Goal: Obtain resource: Obtain resource

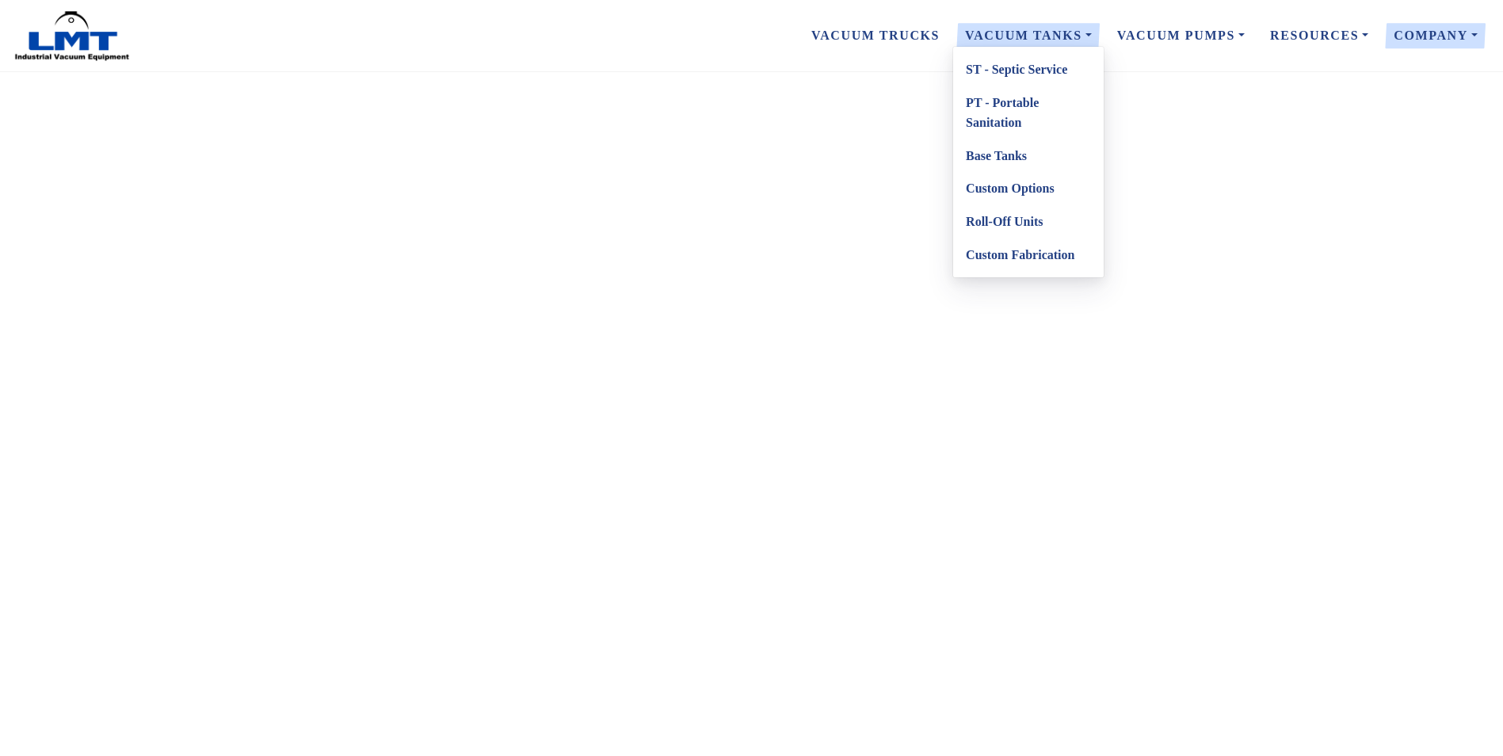
click at [1018, 111] on link "PT - Portable Sanitation" at bounding box center [1028, 112] width 151 height 53
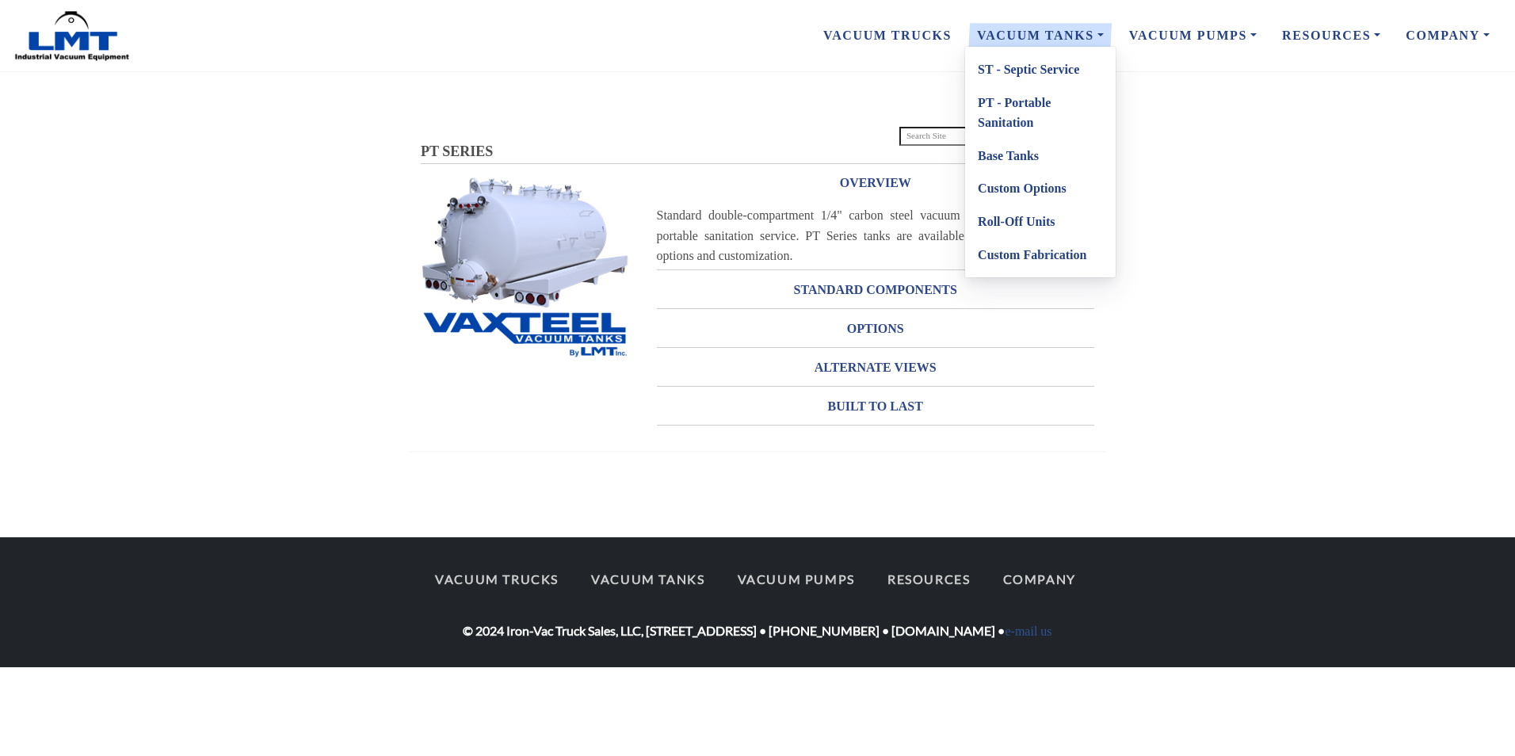
click at [1035, 69] on link "ST - Septic Service" at bounding box center [1040, 69] width 151 height 33
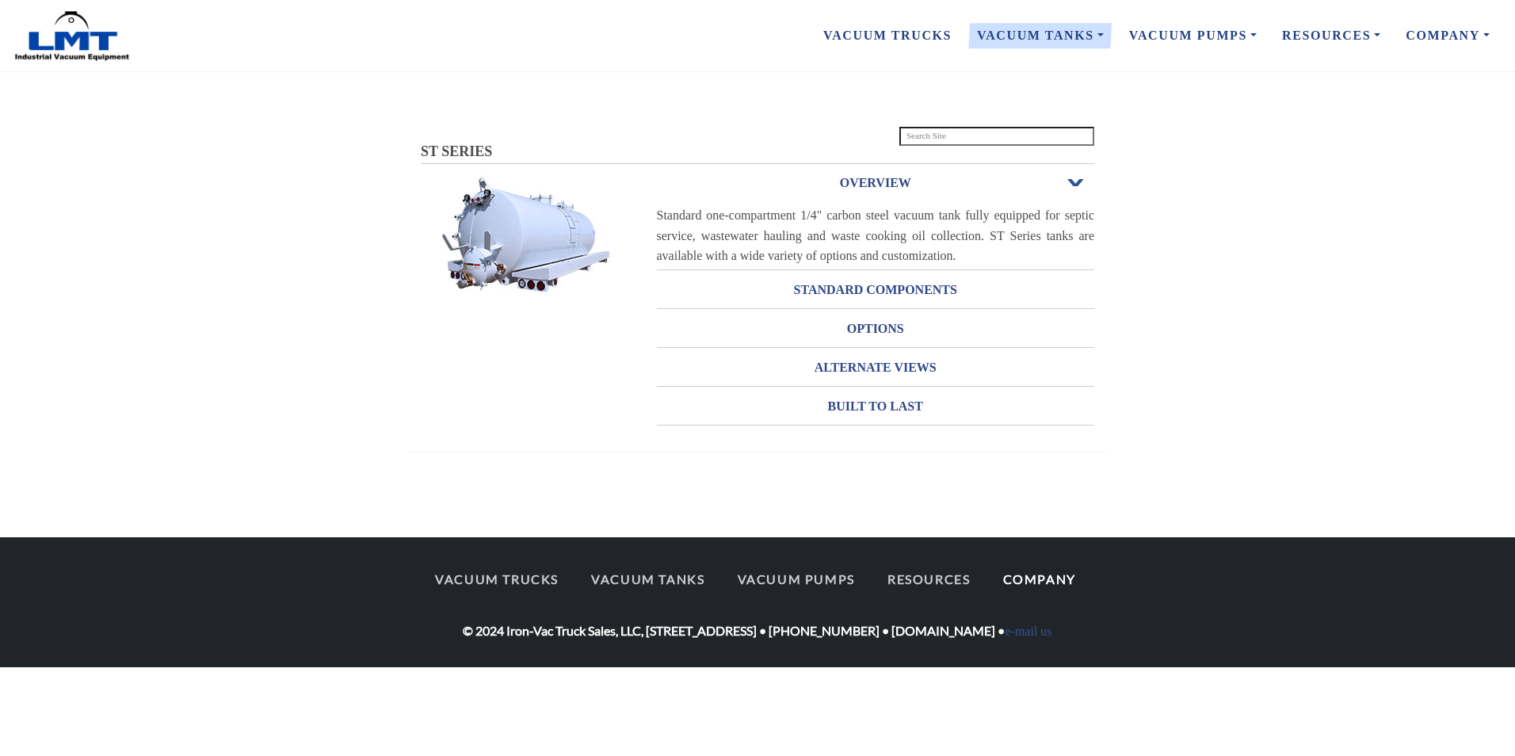
click at [1059, 581] on link "Company" at bounding box center [1039, 578] width 101 height 33
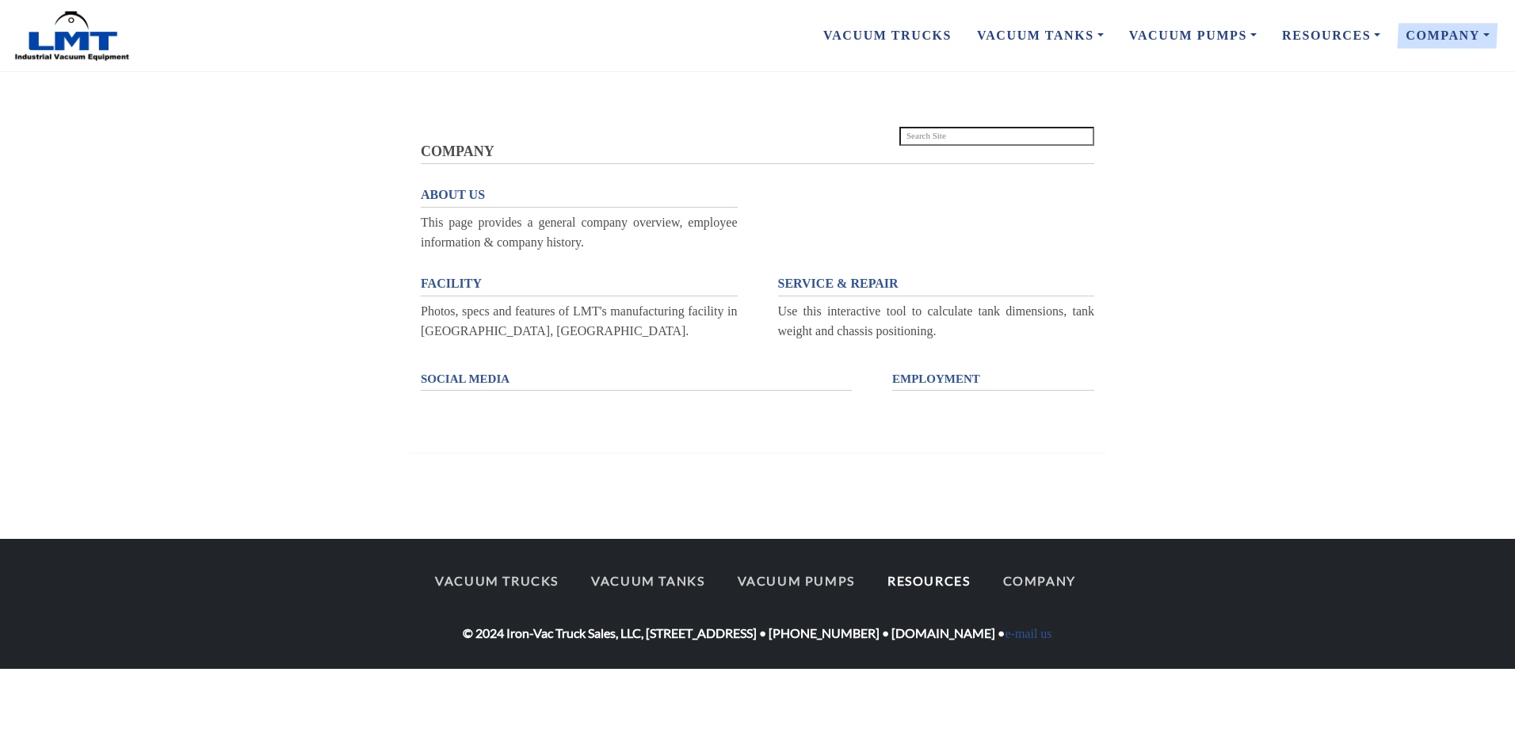
click at [937, 585] on link "Resources" at bounding box center [929, 580] width 112 height 33
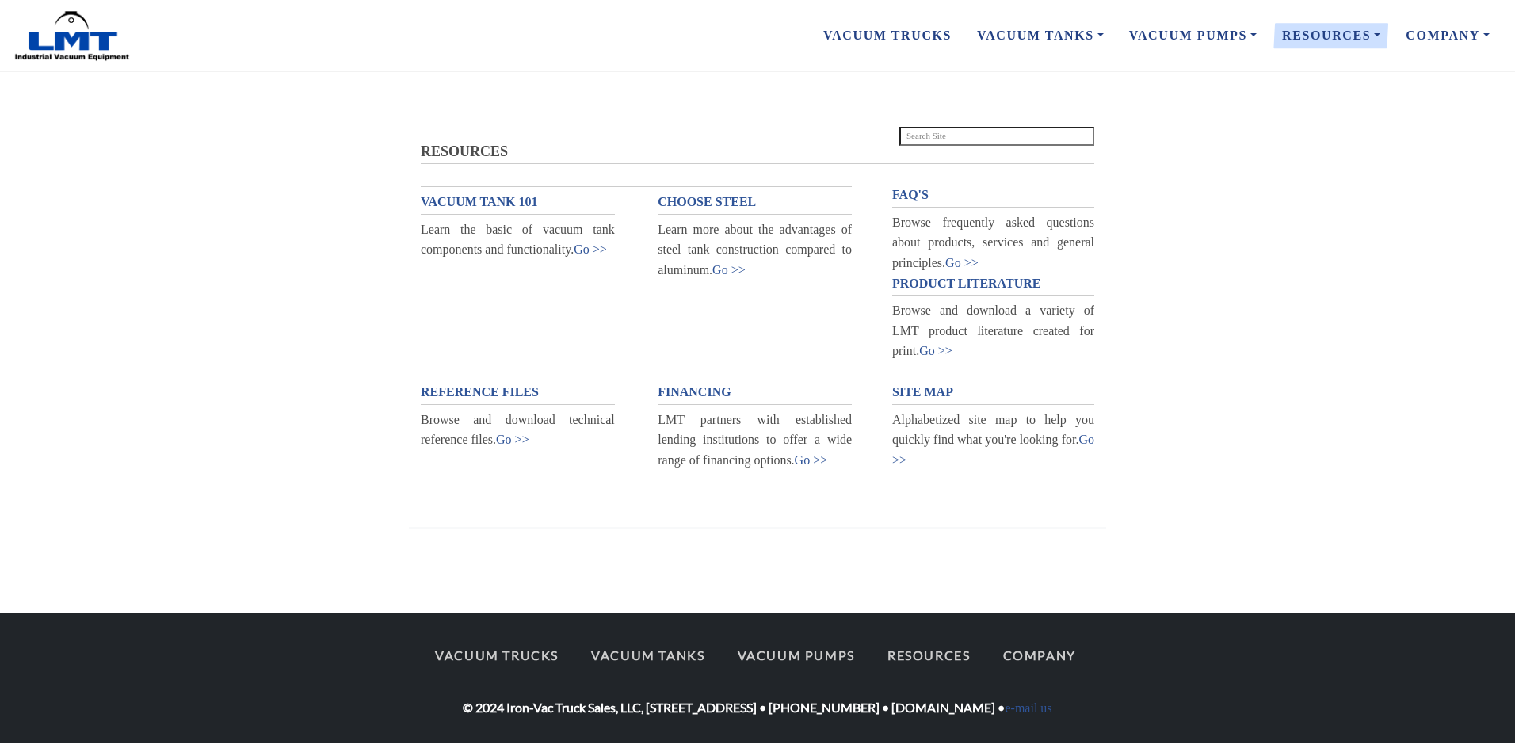
click at [521, 444] on link "Go >>" at bounding box center [512, 439] width 33 height 13
click at [506, 436] on link "Go >>" at bounding box center [512, 439] width 33 height 13
click at [510, 441] on link "Go >>" at bounding box center [512, 439] width 33 height 13
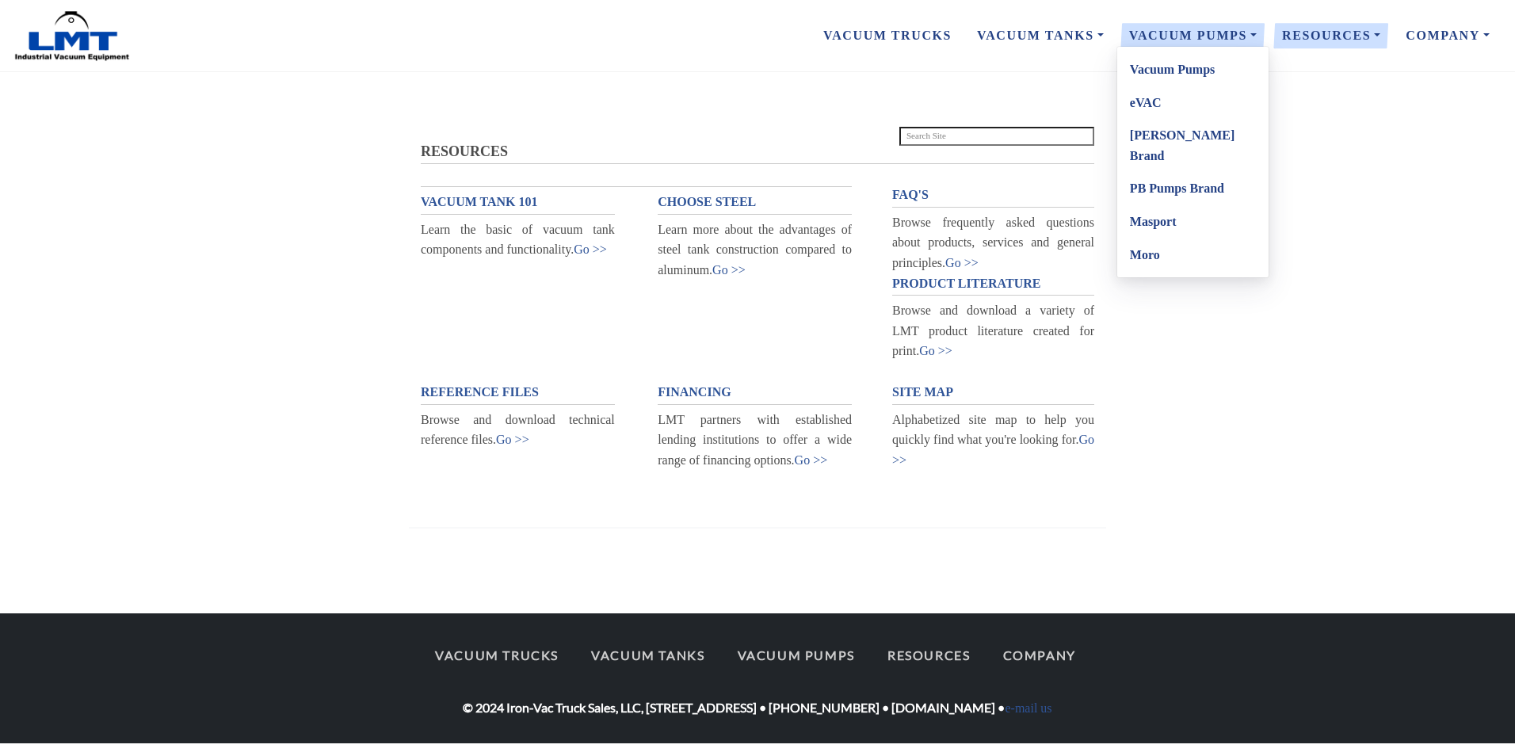
click at [1187, 67] on link "Vacuum Pumps" at bounding box center [1192, 69] width 151 height 33
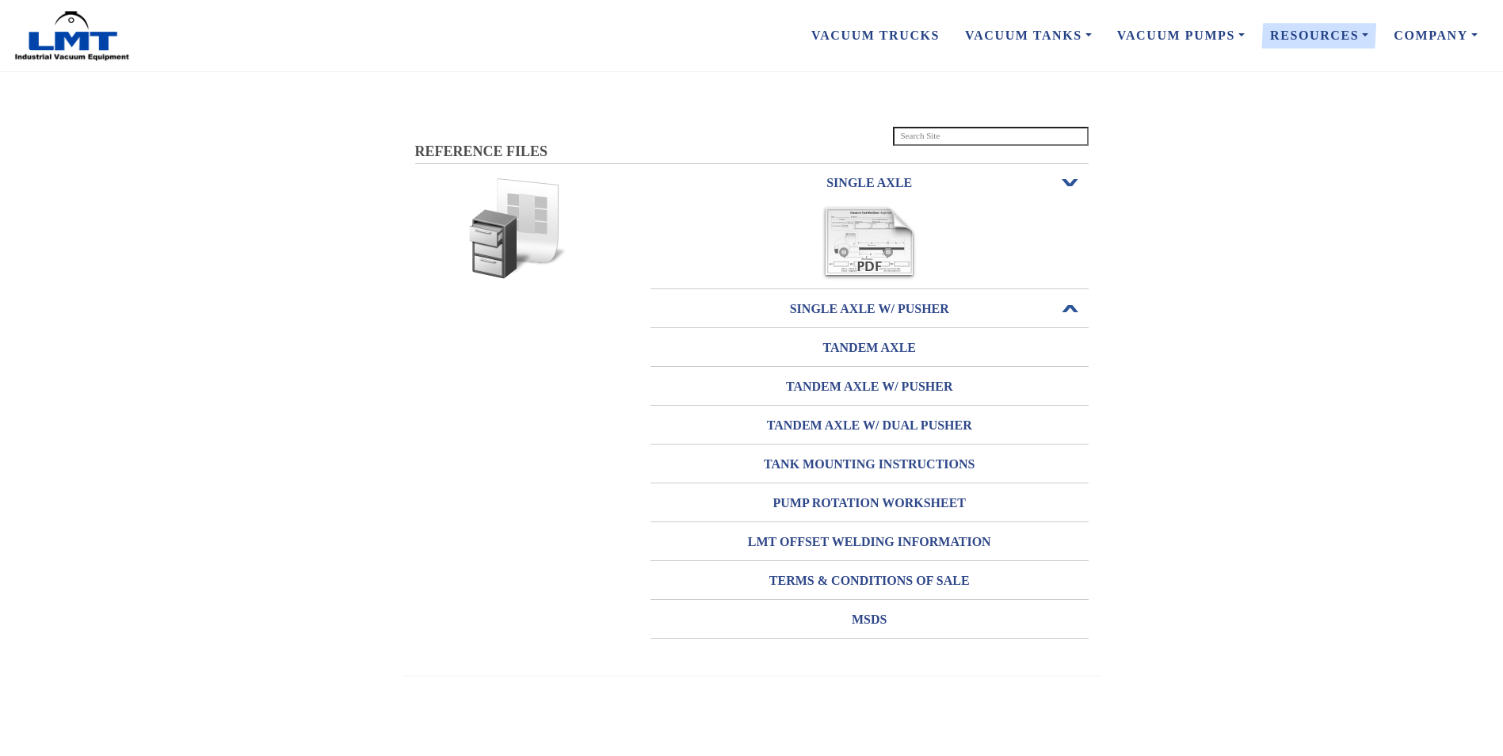
click at [881, 307] on h3 "SINGLE AXLE W/ PUSHER" at bounding box center [869, 308] width 438 height 25
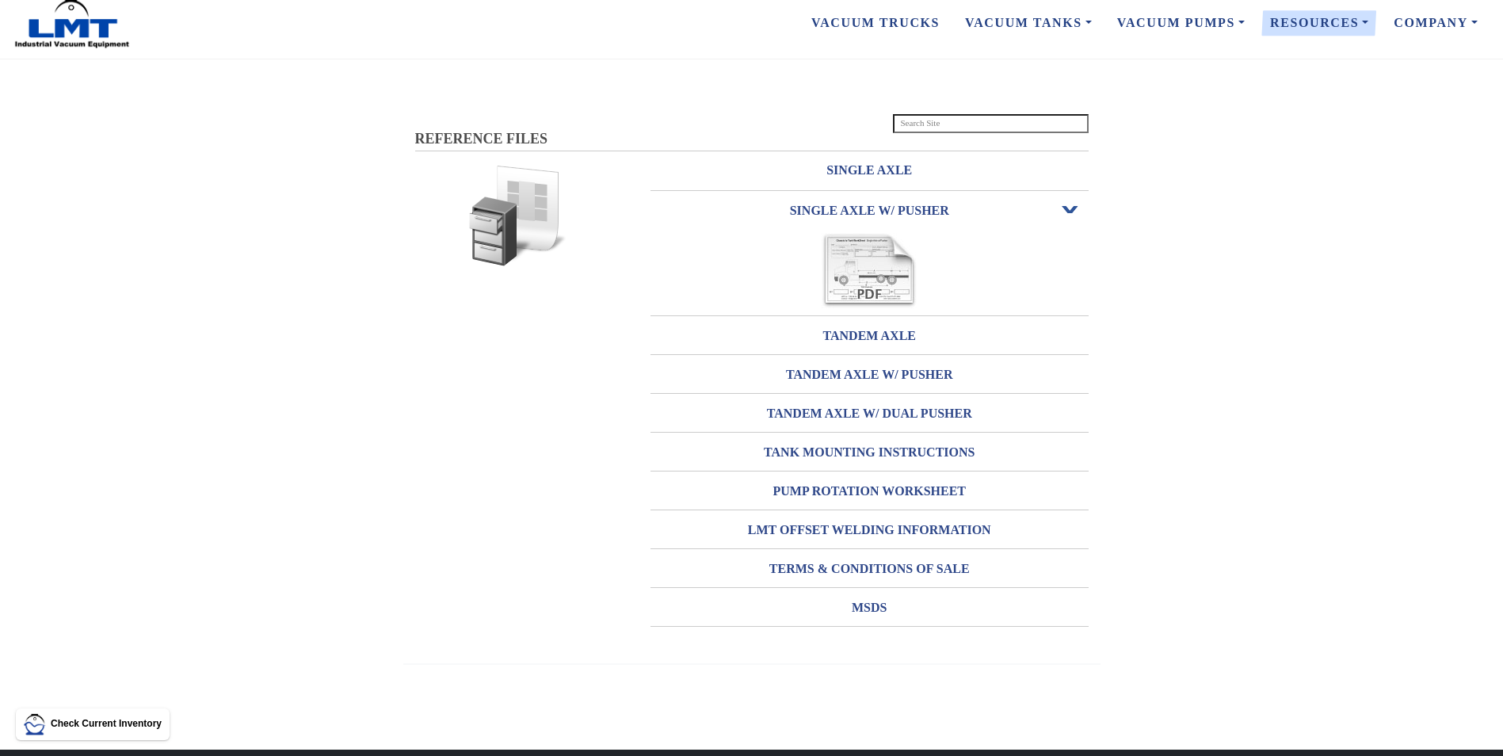
scroll to position [134, 0]
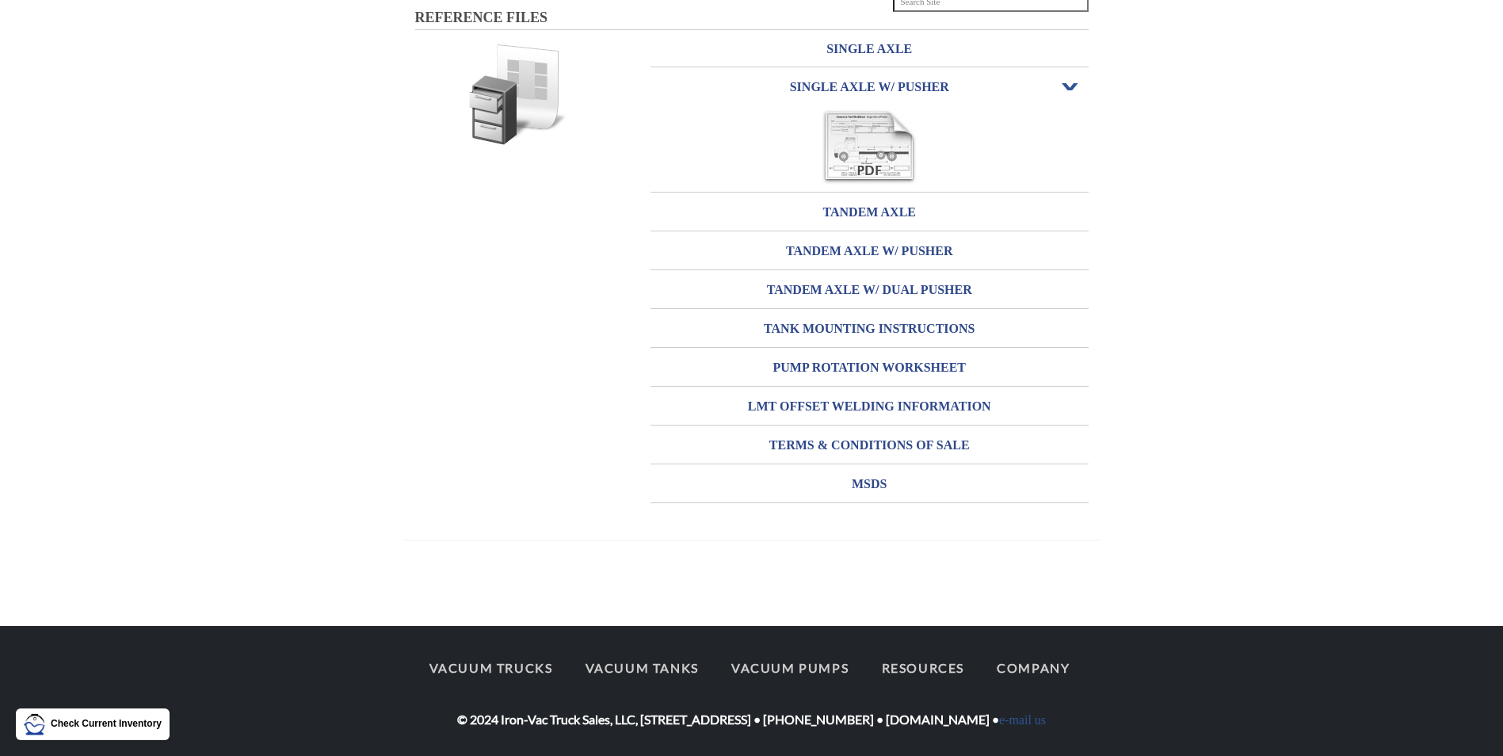
click at [877, 162] on img at bounding box center [869, 146] width 97 height 75
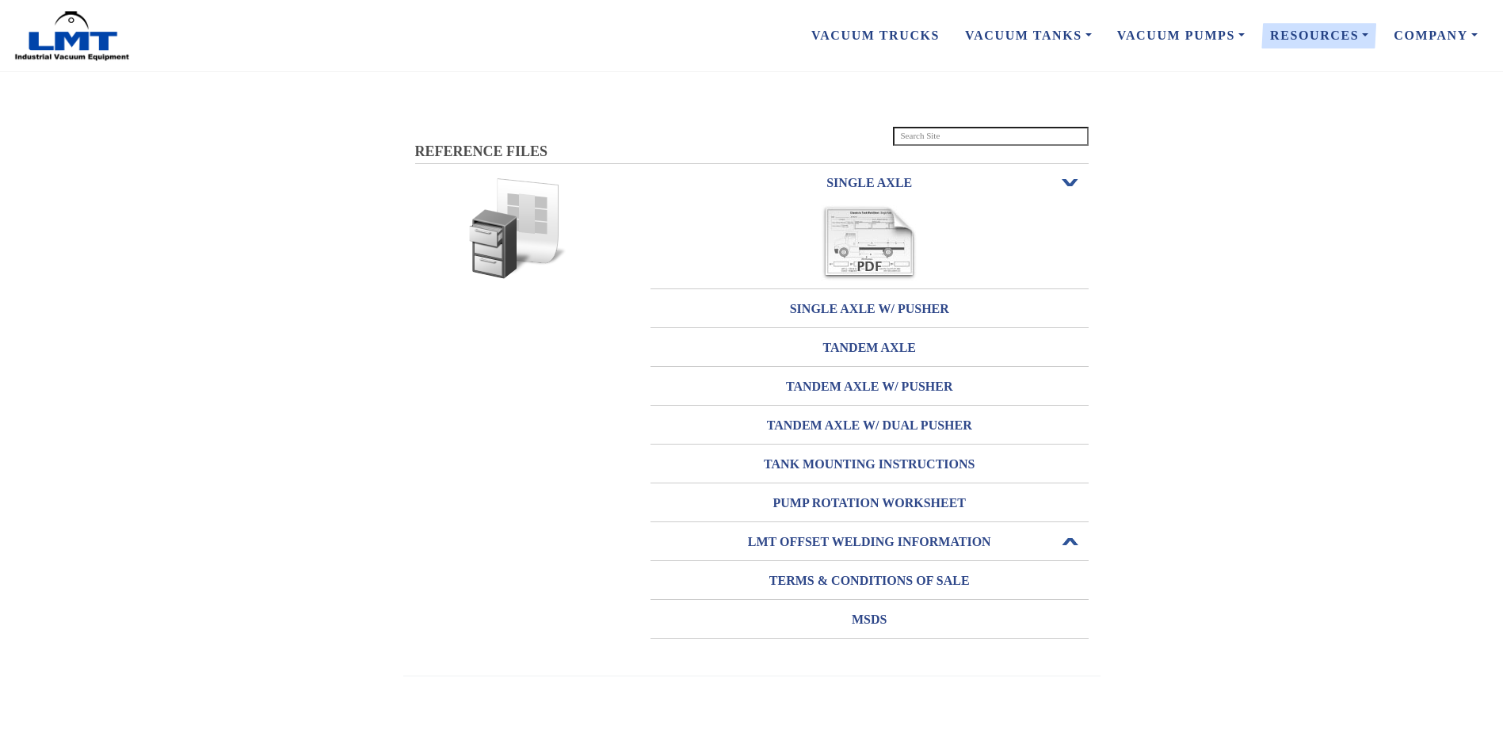
click at [934, 542] on h3 "LMT OFFSET WELDING INFORMATION" at bounding box center [869, 541] width 438 height 25
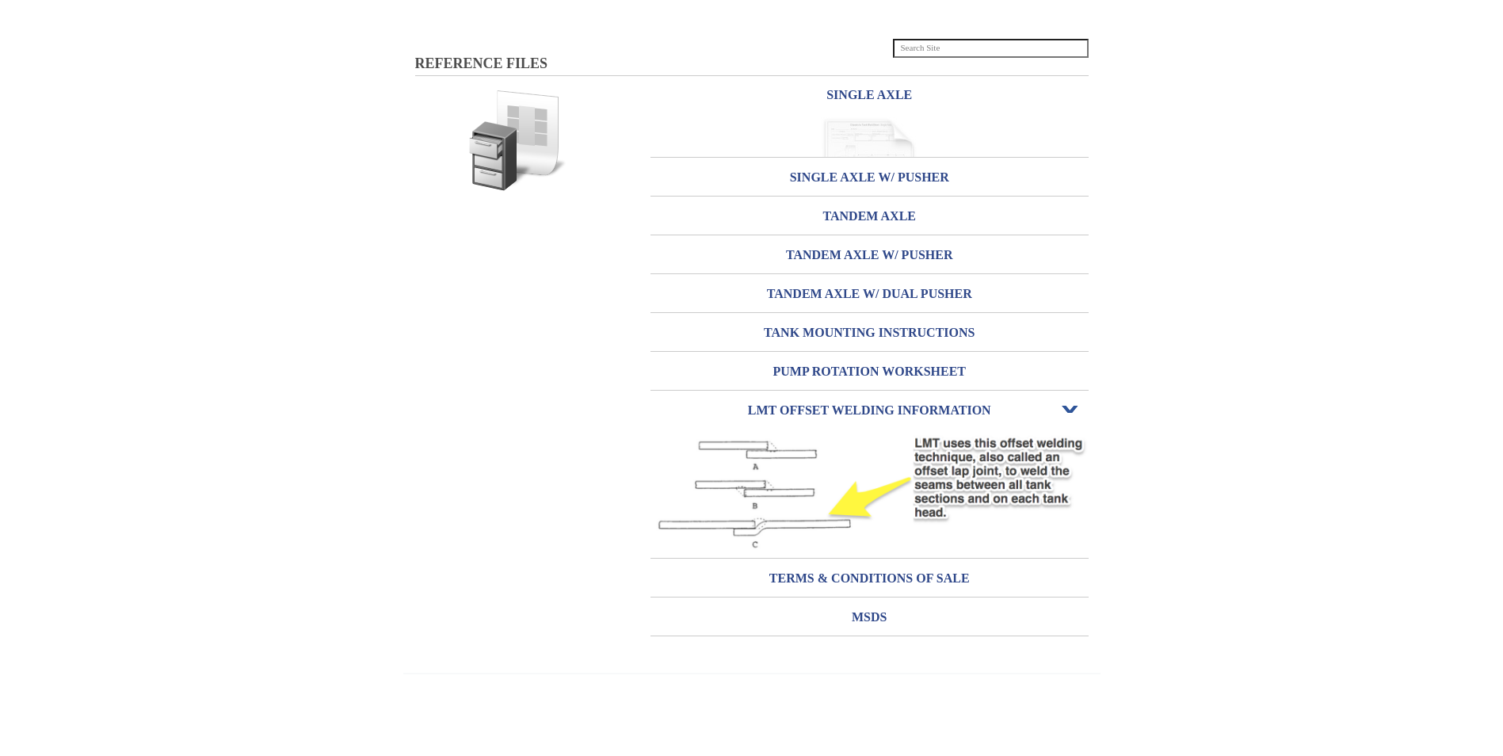
scroll to position [176, 0]
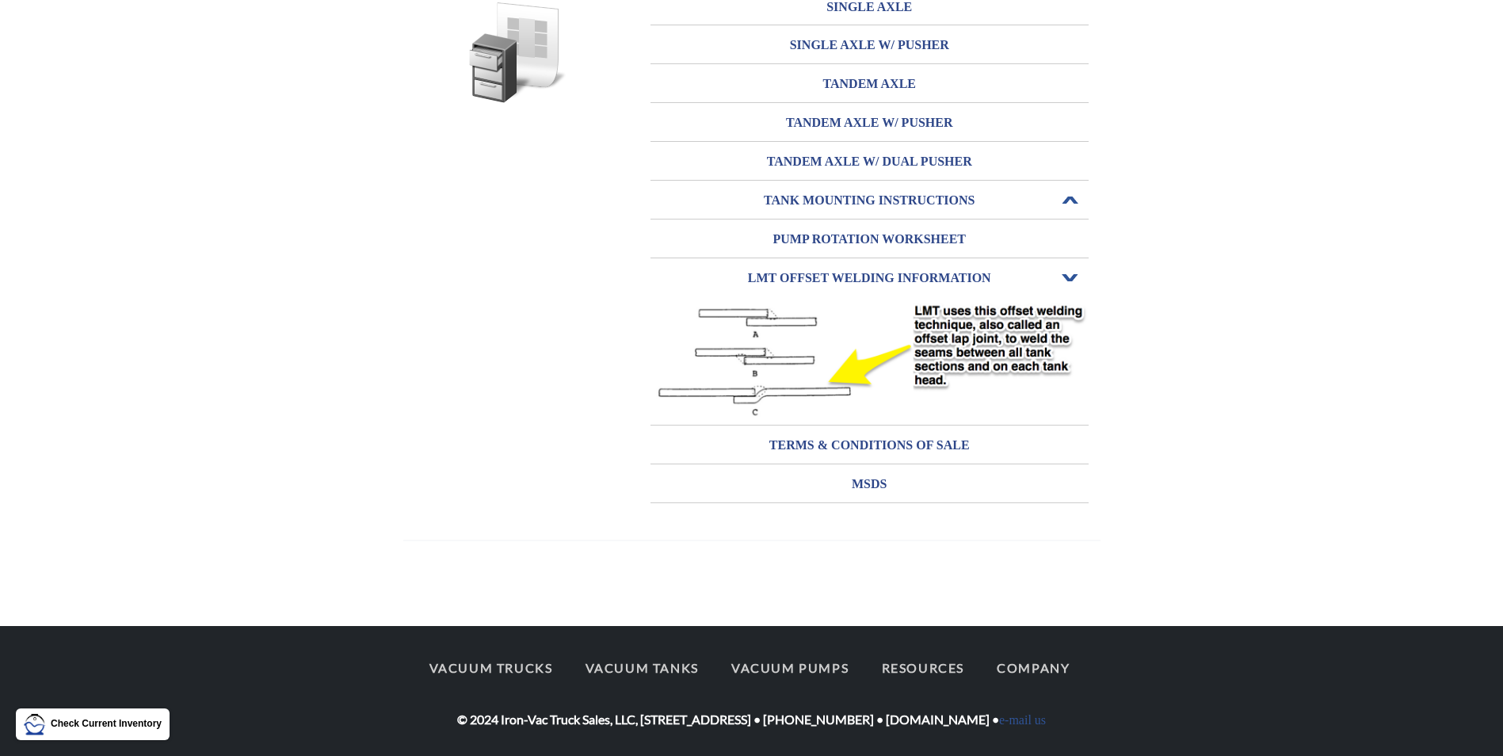
click at [871, 203] on h3 "TANK MOUNTING INSTRUCTIONS" at bounding box center [869, 200] width 438 height 25
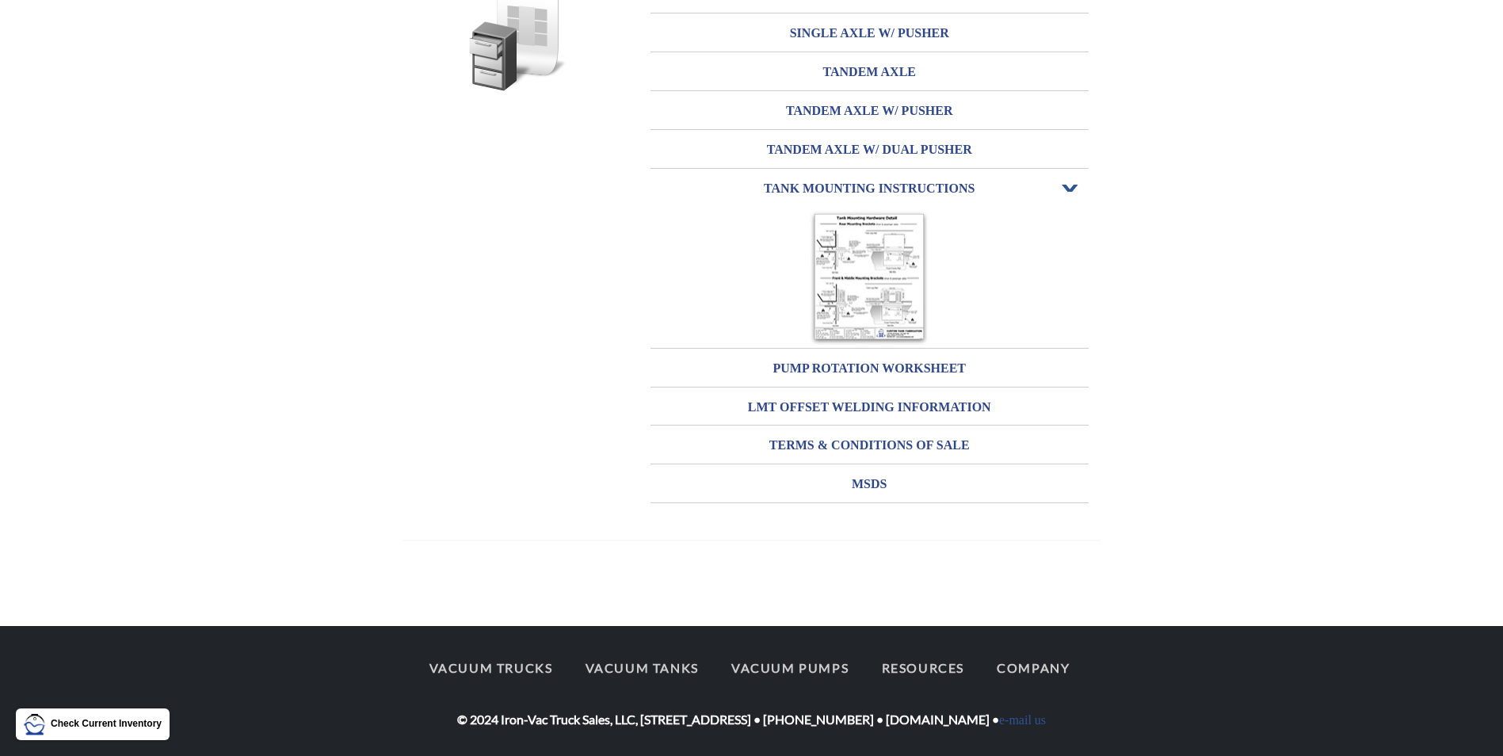
scroll to position [187, 0]
click at [891, 288] on img at bounding box center [869, 278] width 119 height 135
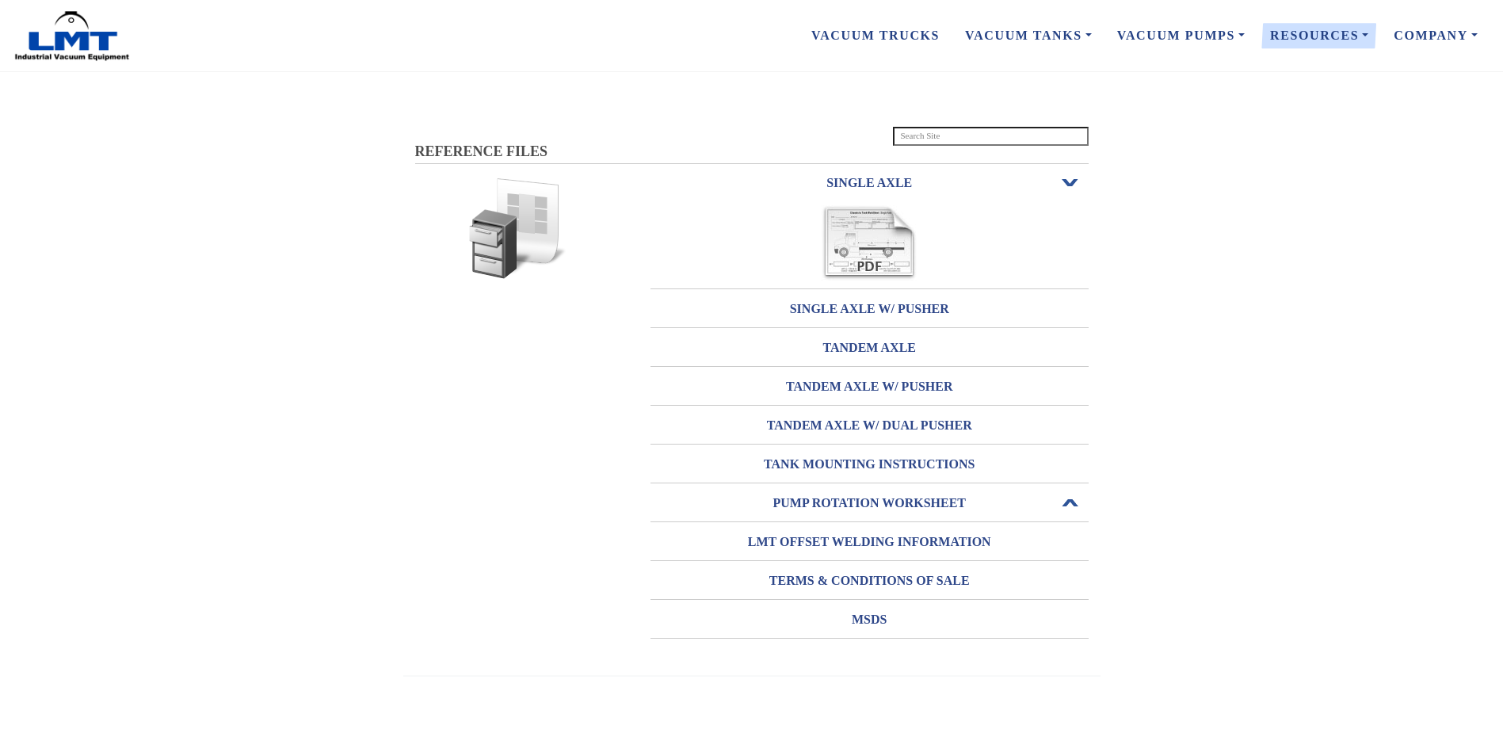
click at [888, 503] on h3 "PUMP ROTATION WORKSHEET" at bounding box center [869, 502] width 438 height 25
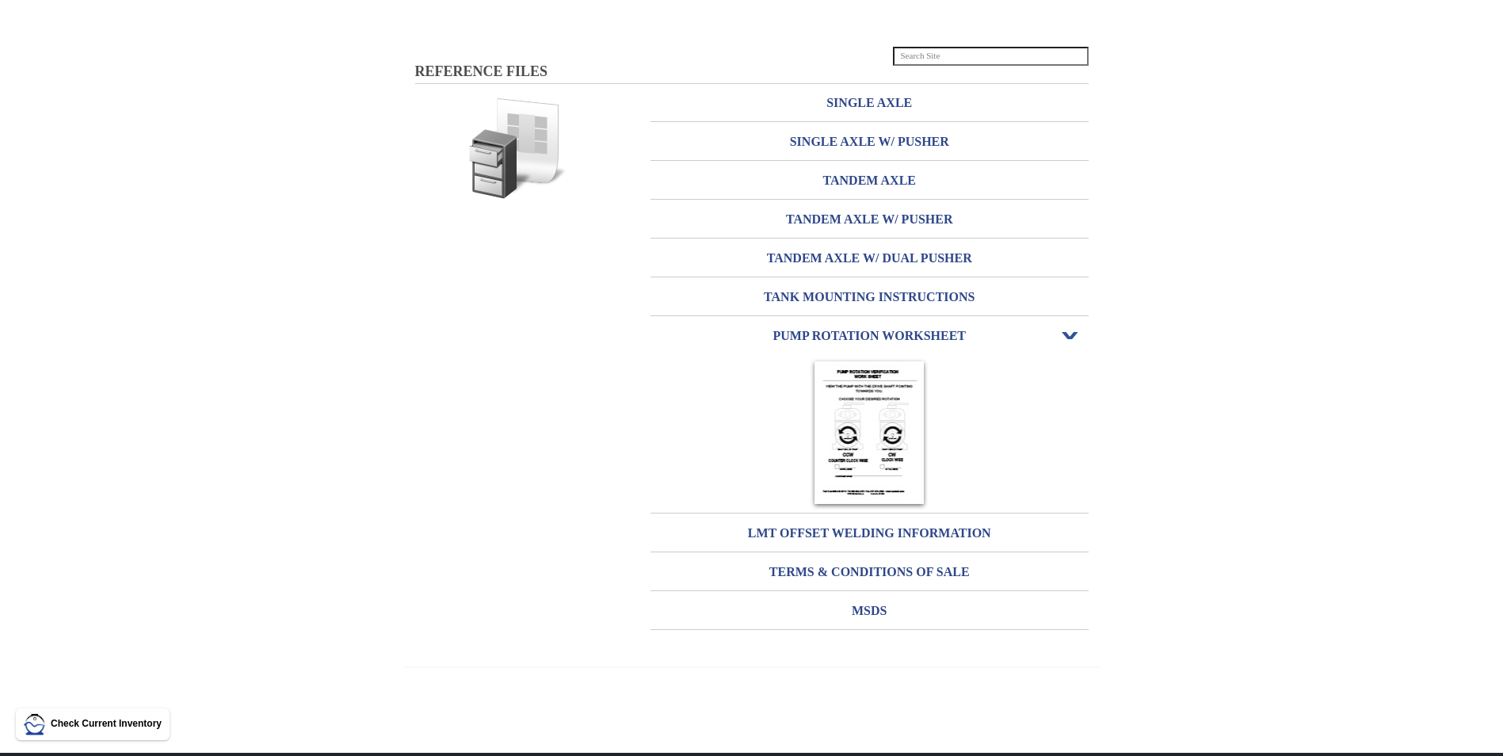
scroll to position [206, 0]
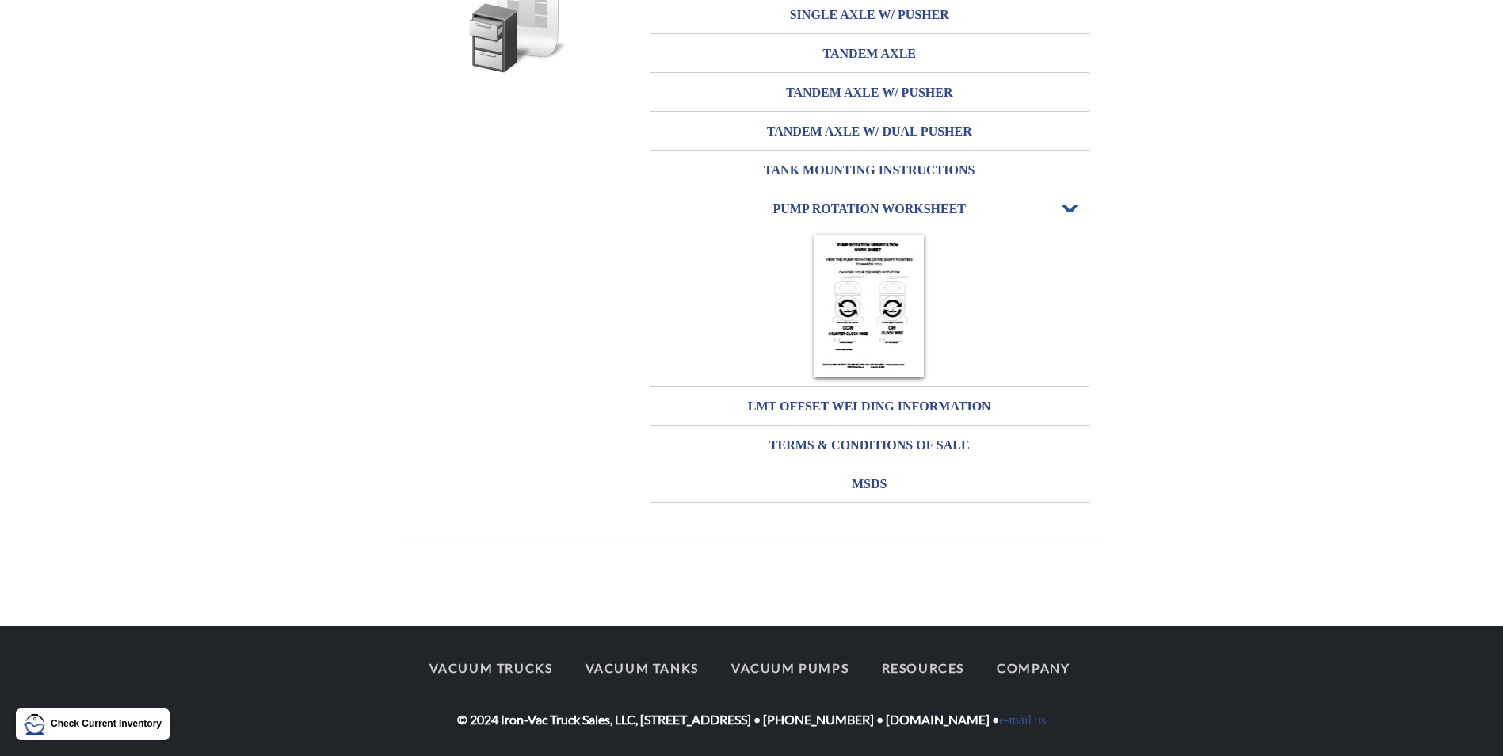
drag, startPoint x: 865, startPoint y: 326, endPoint x: 863, endPoint y: 333, distance: 8.1
click at [864, 328] on img at bounding box center [869, 307] width 119 height 152
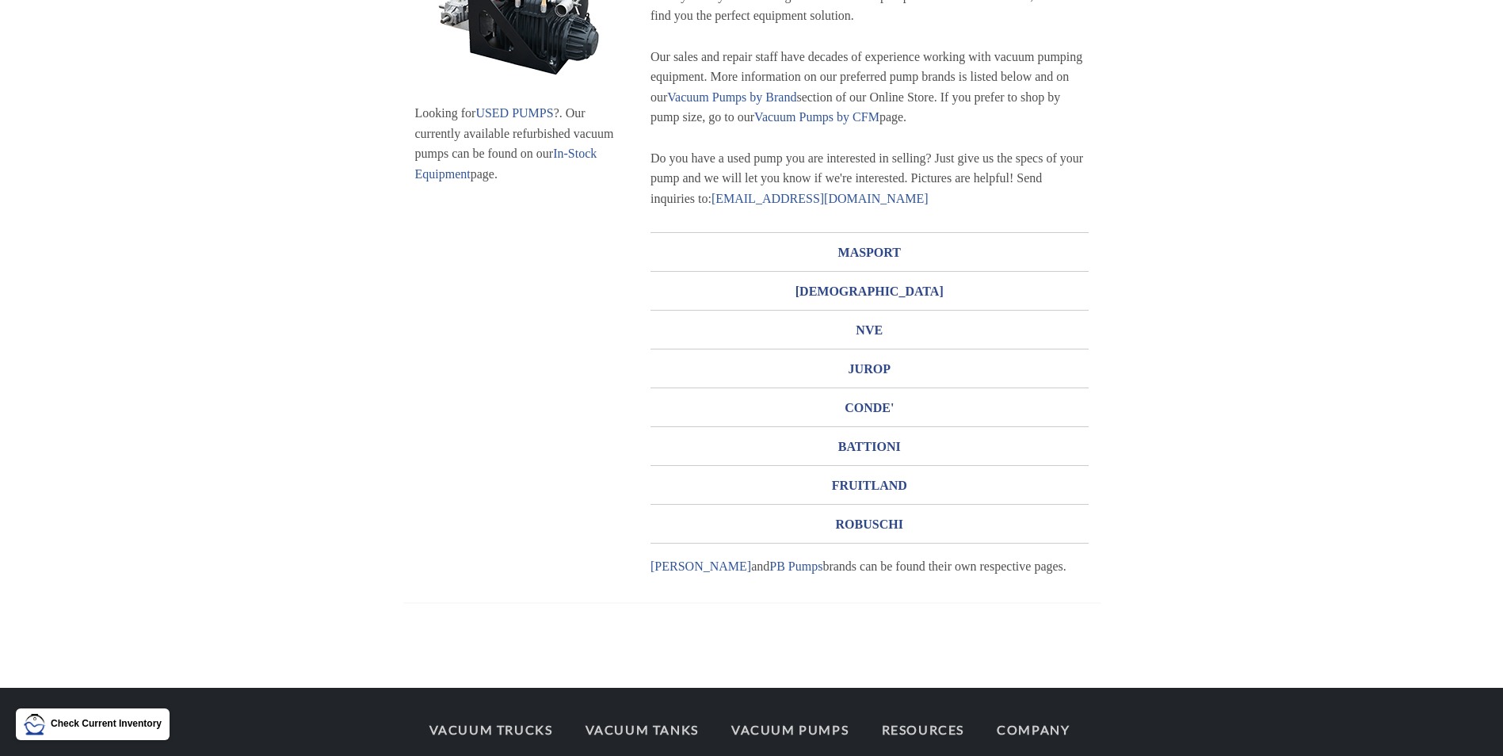
scroll to position [303, 0]
